Goal: Task Accomplishment & Management: Manage account settings

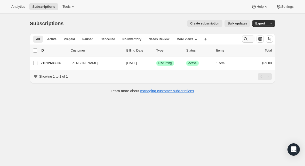
click at [242, 40] on button "Search and filter results" at bounding box center [248, 38] width 12 height 7
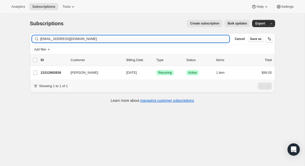
click at [162, 41] on input "info@wearelovecity.com" at bounding box center [134, 38] width 189 height 7
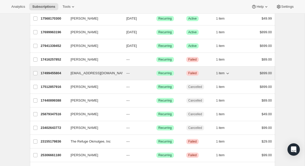
scroll to position [131, 0]
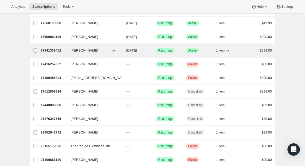
type input "brooks"
click at [55, 51] on p "27941339452" at bounding box center [54, 50] width 26 height 5
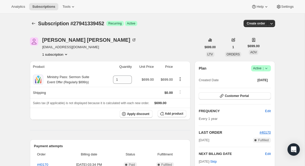
click at [81, 47] on span "ministerbrooks@graysoncofc.org" at bounding box center [89, 47] width 94 height 5
copy span "ministerbrooks@graysoncofc.org"
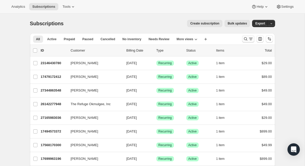
click at [245, 40] on icon "Search and filter results" at bounding box center [245, 38] width 5 height 5
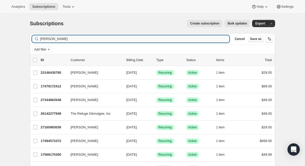
click at [155, 38] on input "brooks" at bounding box center [134, 38] width 189 height 7
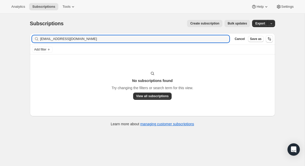
type input "tburnsc@gmail.com"
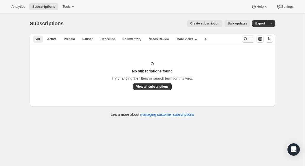
click at [245, 40] on icon "Search and filter results" at bounding box center [245, 38] width 5 height 5
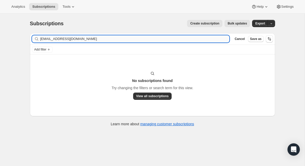
click at [101, 38] on input "tburnsc@gmail.com" at bounding box center [134, 38] width 189 height 7
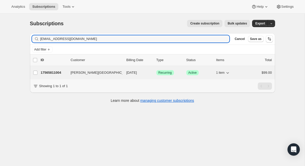
type input "mpcc@sasktel.net"
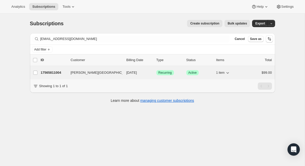
click at [55, 71] on p "17565811004" at bounding box center [54, 72] width 26 height 5
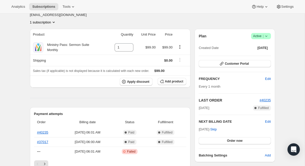
scroll to position [47, 0]
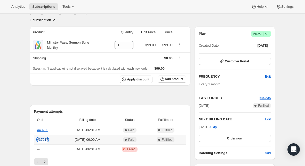
click at [42, 138] on link "#37017" at bounding box center [42, 140] width 11 height 4
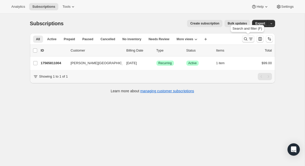
click at [244, 39] on icon "Search and filter results" at bounding box center [245, 38] width 3 height 3
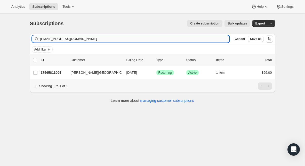
click at [103, 37] on input "mpcc@sasktel.net" at bounding box center [134, 38] width 189 height 7
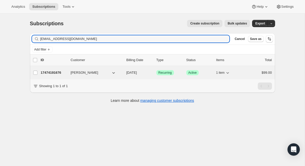
type input "mhall@crosswindslive.com"
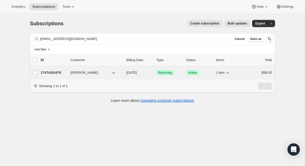
click at [58, 74] on p "17474191676" at bounding box center [54, 72] width 26 height 5
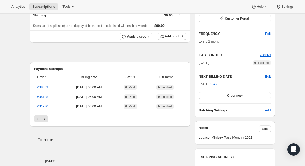
scroll to position [84, 0]
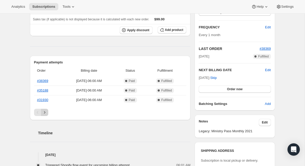
click at [45, 113] on icon "Next" at bounding box center [44, 112] width 5 height 5
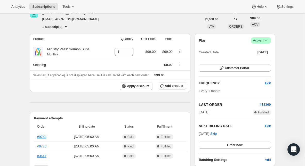
scroll to position [32, 0]
